Goal: Information Seeking & Learning: Understand process/instructions

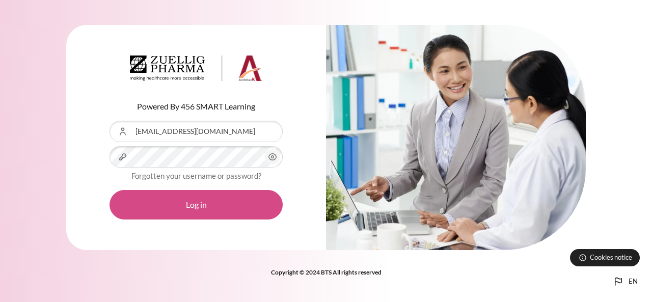
drag, startPoint x: 0, startPoint y: 0, endPoint x: 233, endPoint y: 208, distance: 312.9
click at [233, 208] on button "Log in" at bounding box center [196, 205] width 173 height 30
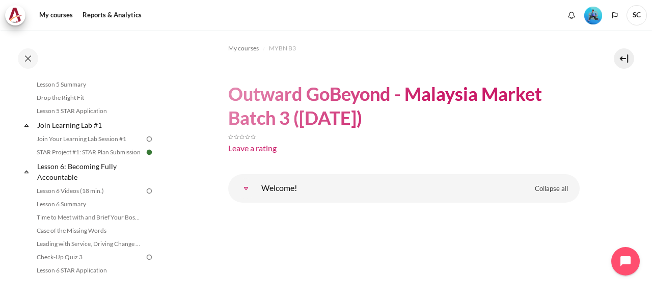
scroll to position [510, 0]
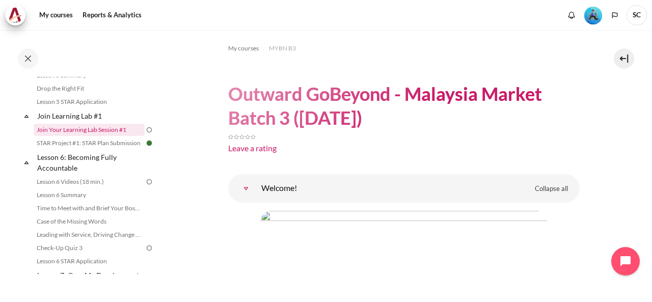
click at [118, 136] on link "Join Your Learning Lab Session #1" at bounding box center [89, 130] width 111 height 12
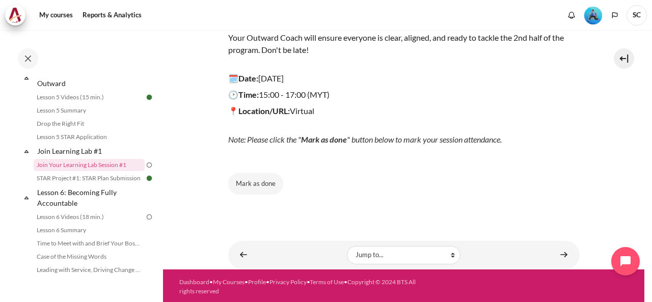
scroll to position [167, 0]
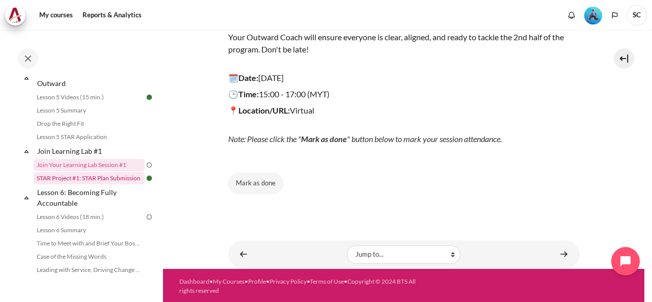
click at [88, 184] on link "STAR Project #1: STAR Plan Submission" at bounding box center [89, 178] width 111 height 12
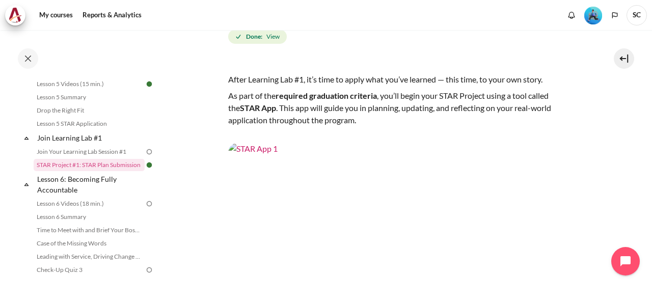
scroll to position [102, 0]
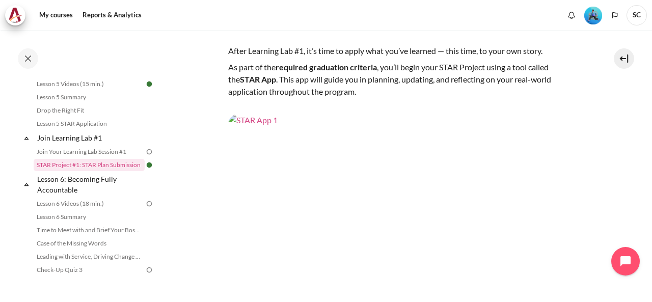
click at [373, 182] on img "Content" at bounding box center [404, 213] width 352 height 198
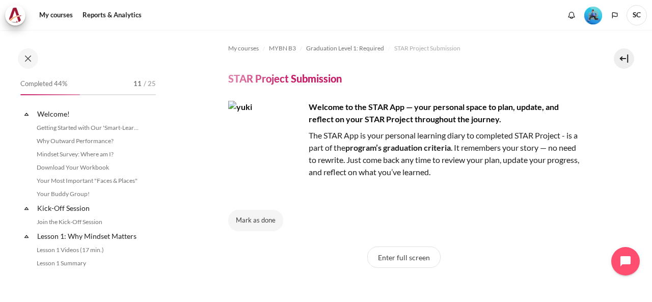
scroll to position [1025, 0]
